Goal: Task Accomplishment & Management: Complete application form

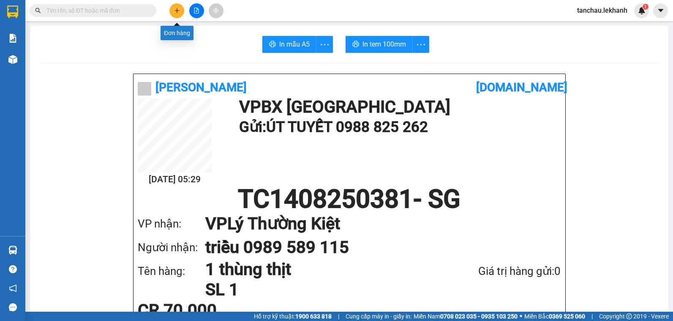
click at [174, 9] on icon "plus" at bounding box center [177, 11] width 6 height 6
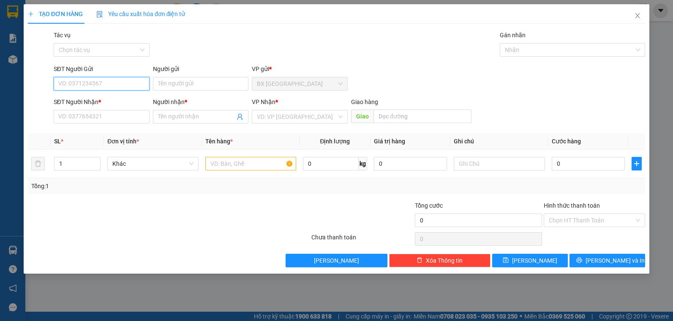
click at [122, 87] on input "SĐT Người Gửi" at bounding box center [102, 84] width 96 height 14
type input "0965611019"
click at [131, 101] on div "0965611019 - TỊNH XÁ NGỌC TÂM" at bounding box center [104, 100] width 91 height 9
type input "TỊNH XÁ NGỌC TÂM"
type input "0909384968"
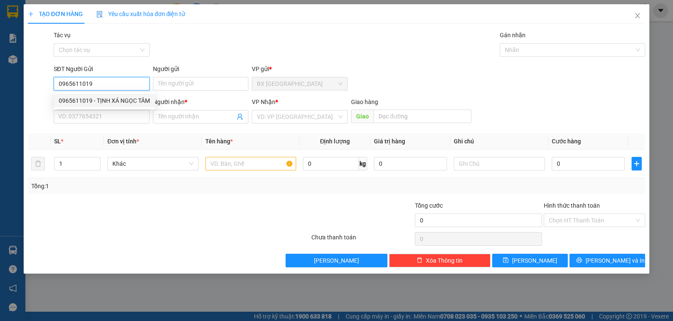
type input "THẦY BỬU"
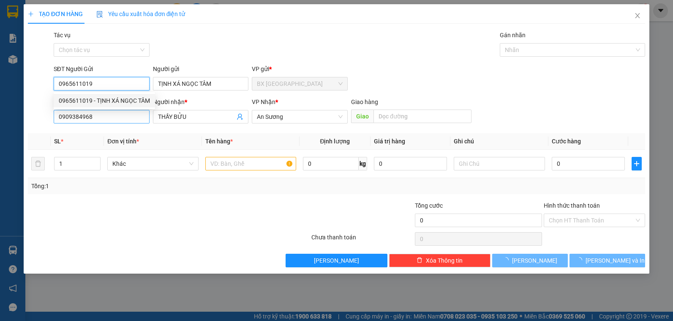
type input "50.000"
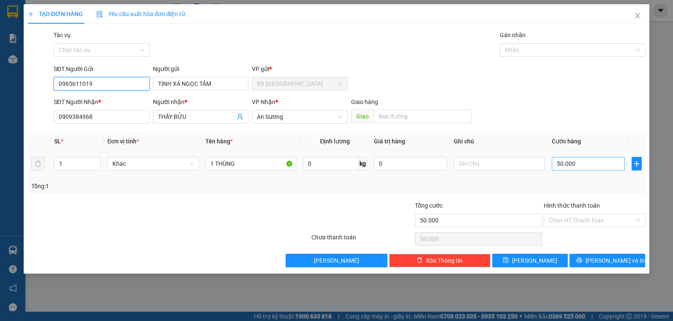
type input "0965611019"
click at [579, 166] on input "50.000" at bounding box center [588, 164] width 73 height 14
type input "4"
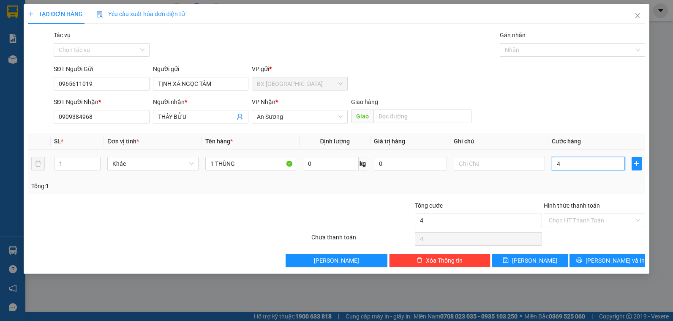
type input "40"
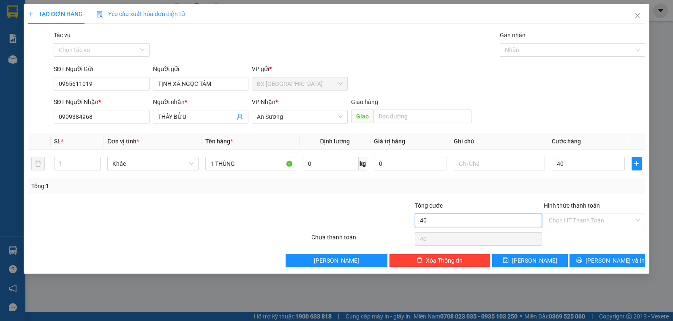
type input "40.000"
click at [516, 223] on input "40.000" at bounding box center [478, 220] width 127 height 14
click at [592, 226] on input "Hình thức thanh toán" at bounding box center [591, 220] width 85 height 13
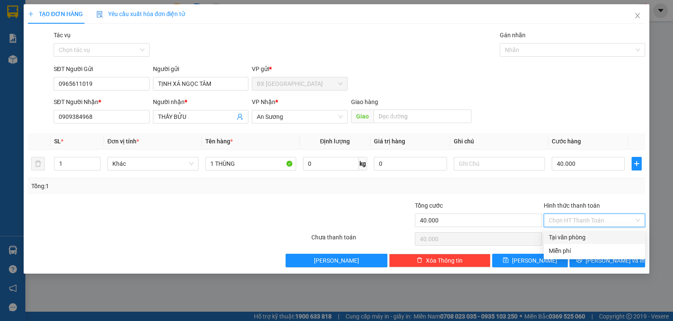
click at [591, 231] on div "Tại văn phòng" at bounding box center [594, 237] width 101 height 14
type input "0"
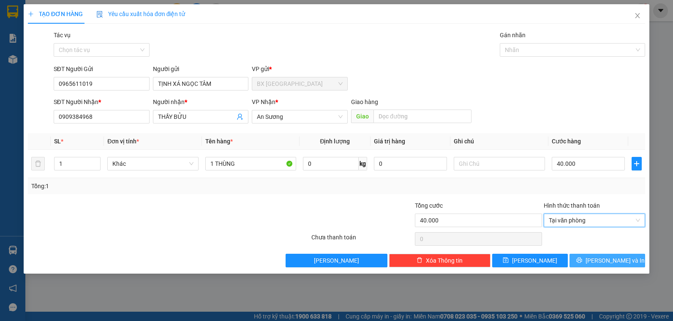
click at [601, 262] on span "[PERSON_NAME] và In" at bounding box center [614, 260] width 59 height 9
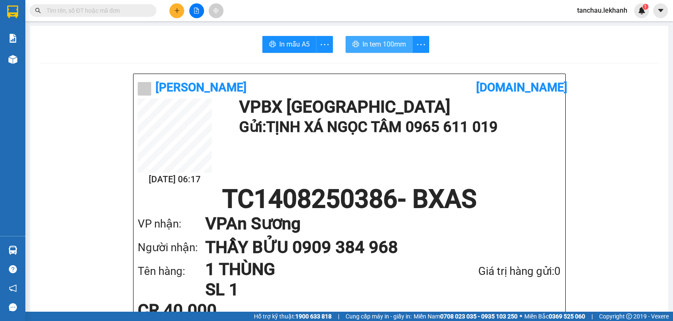
click at [396, 46] on span "In tem 100mm" at bounding box center [384, 44] width 44 height 11
